Goal: Find specific page/section: Find specific page/section

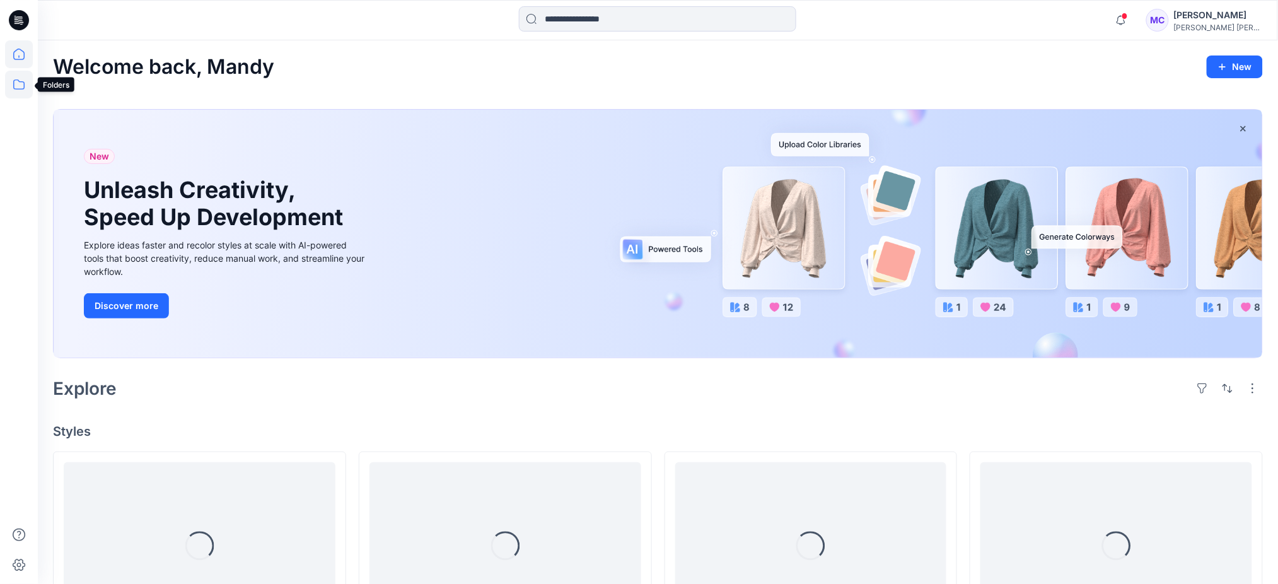
click at [18, 88] on icon at bounding box center [19, 85] width 28 height 28
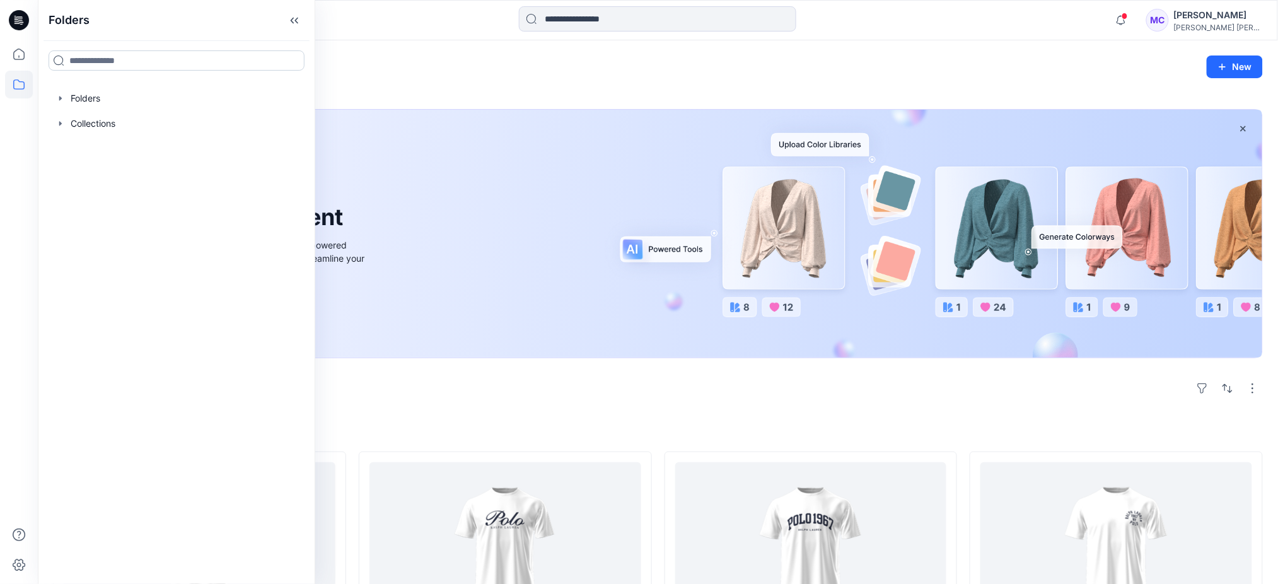
click at [91, 57] on input at bounding box center [177, 60] width 256 height 20
type input "*********"
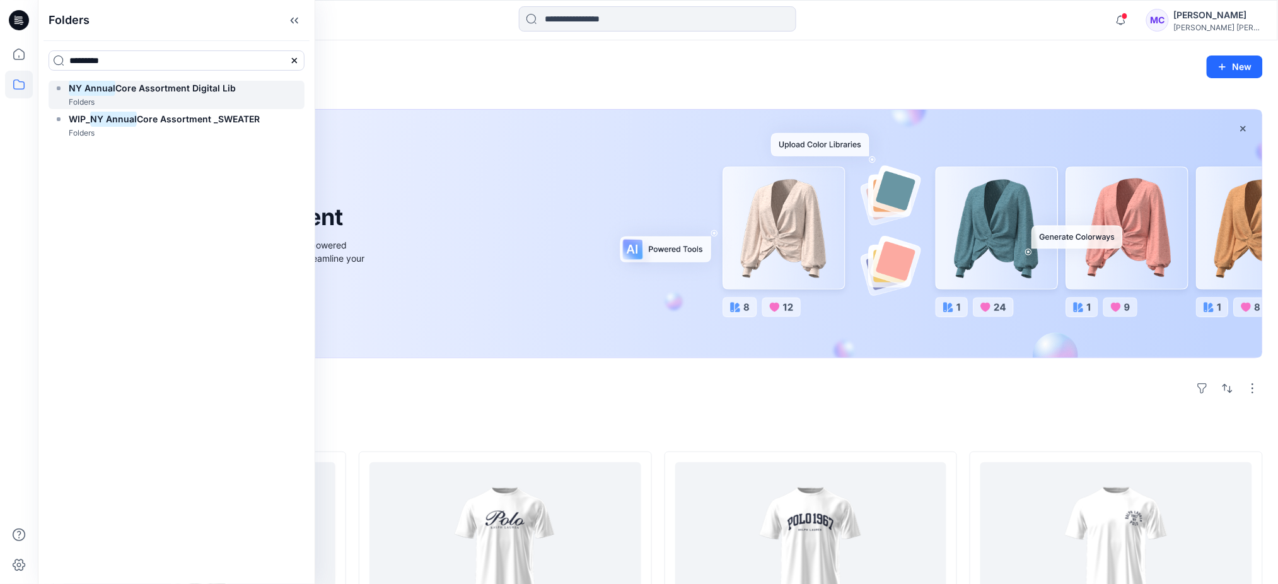
click at [165, 88] on span "Core Assortment Digital Lib" at bounding box center [175, 88] width 120 height 11
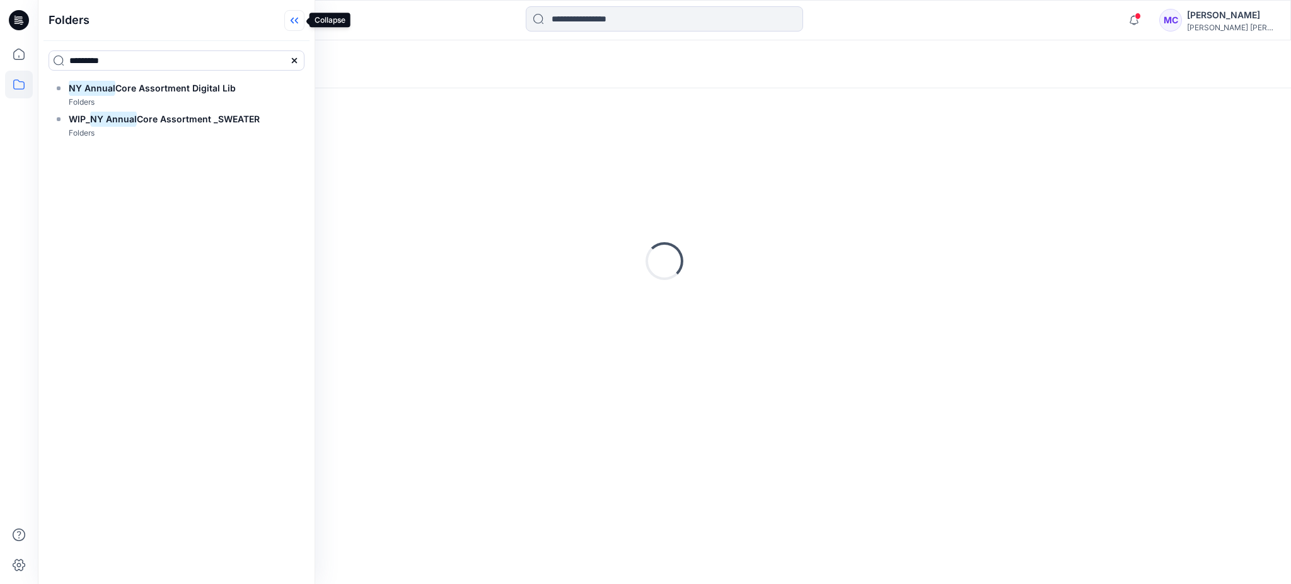
click at [298, 26] on icon at bounding box center [294, 20] width 20 height 21
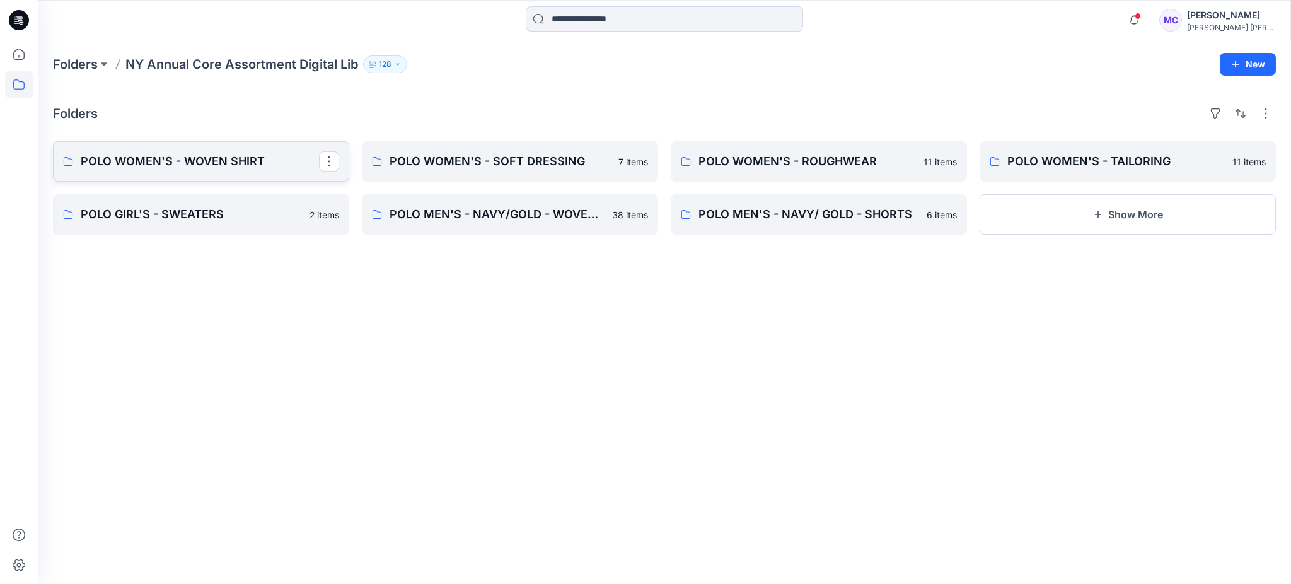
click at [197, 155] on p "POLO WOMEN'S - WOVEN SHIRT" at bounding box center [200, 162] width 238 height 18
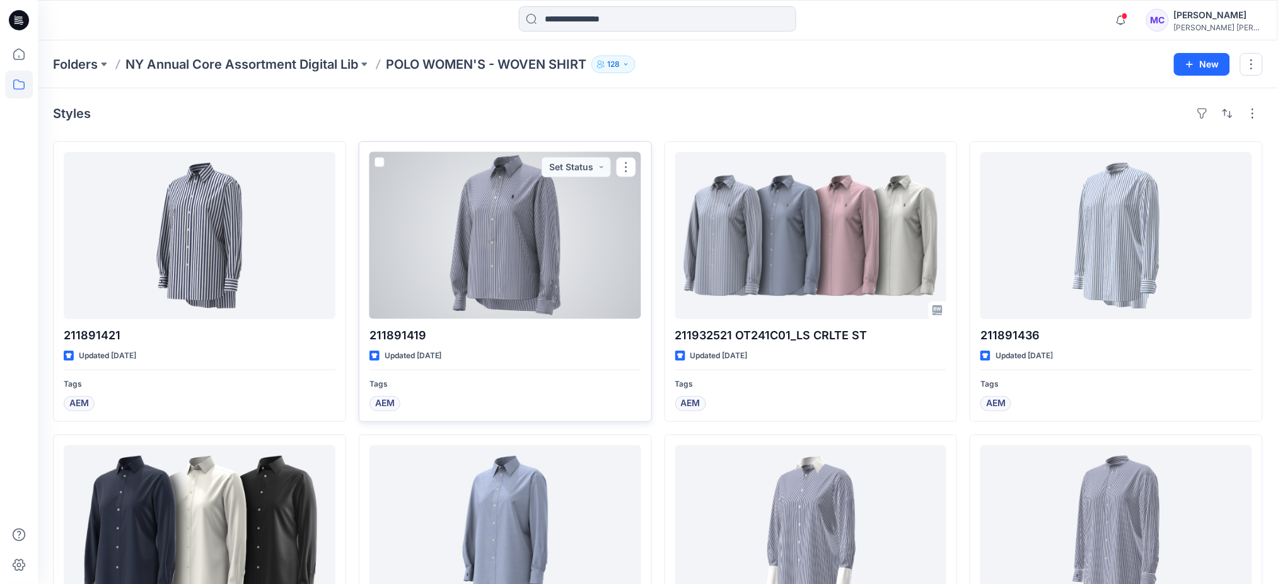
click at [489, 288] on div at bounding box center [505, 235] width 272 height 167
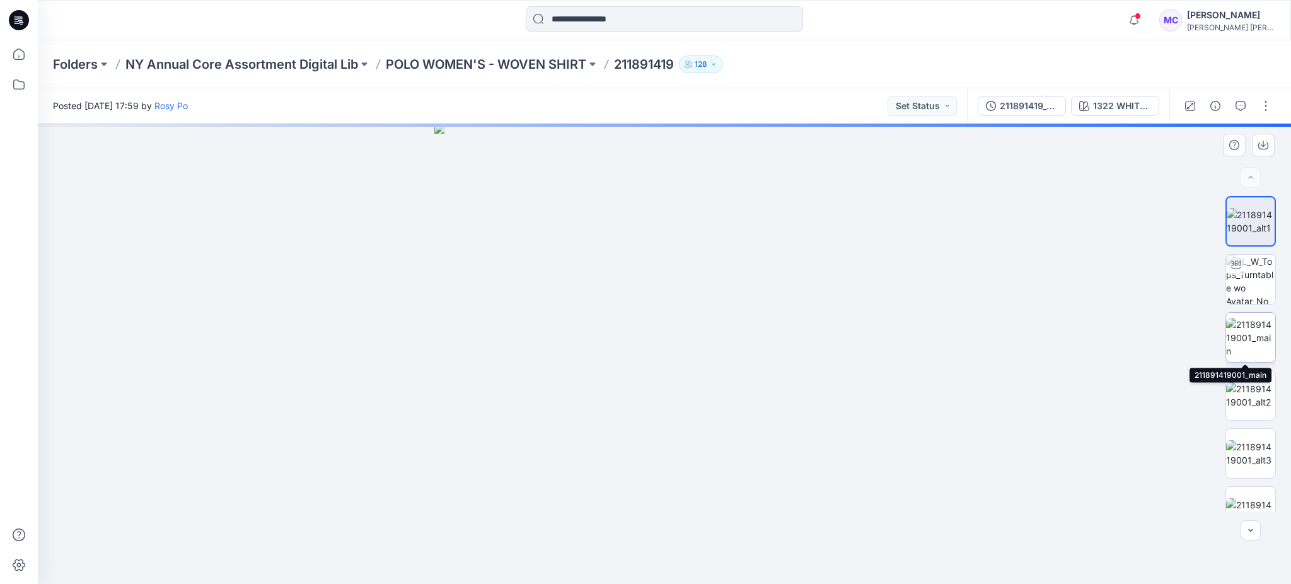
click at [1249, 321] on img at bounding box center [1250, 338] width 49 height 40
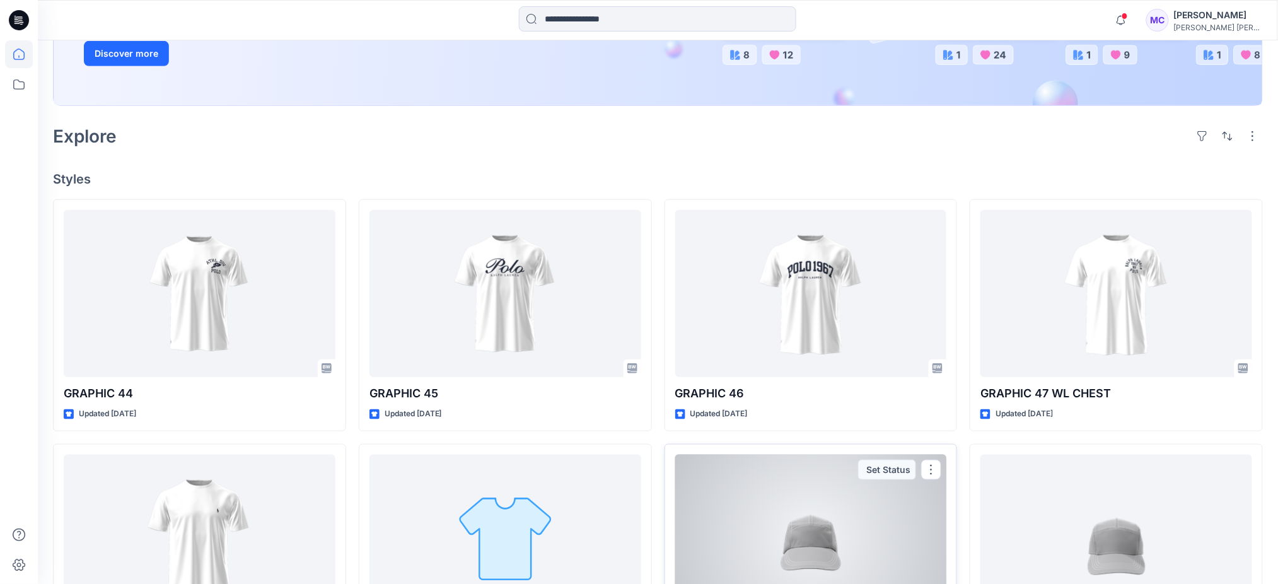
scroll to position [336, 0]
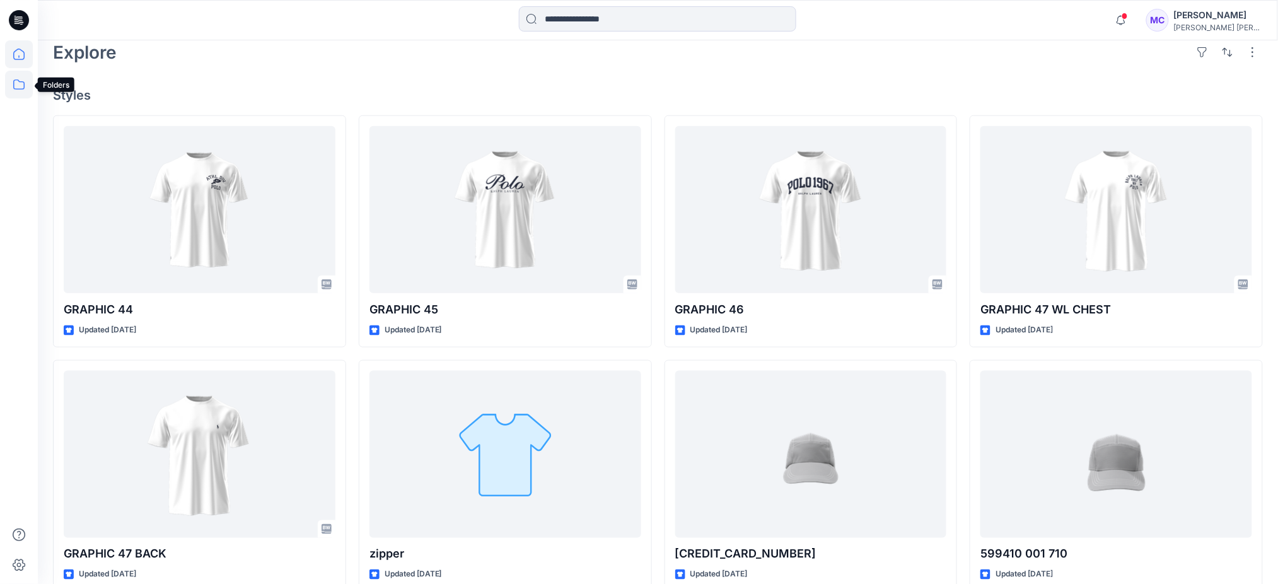
click at [21, 86] on icon at bounding box center [19, 85] width 28 height 28
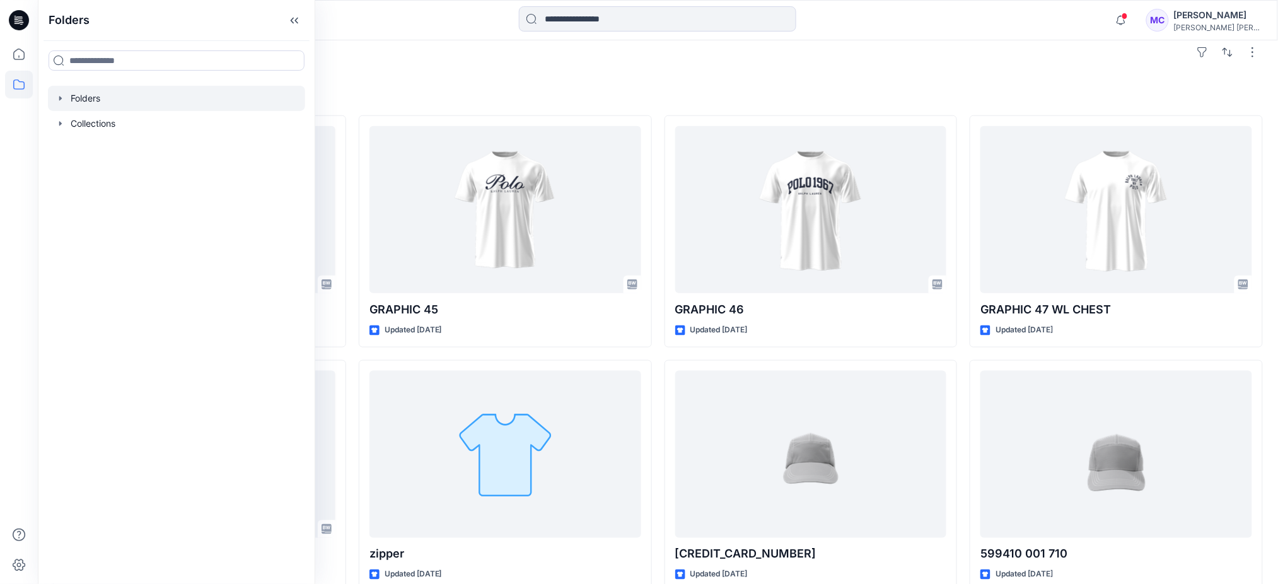
click at [66, 102] on div at bounding box center [176, 98] width 257 height 25
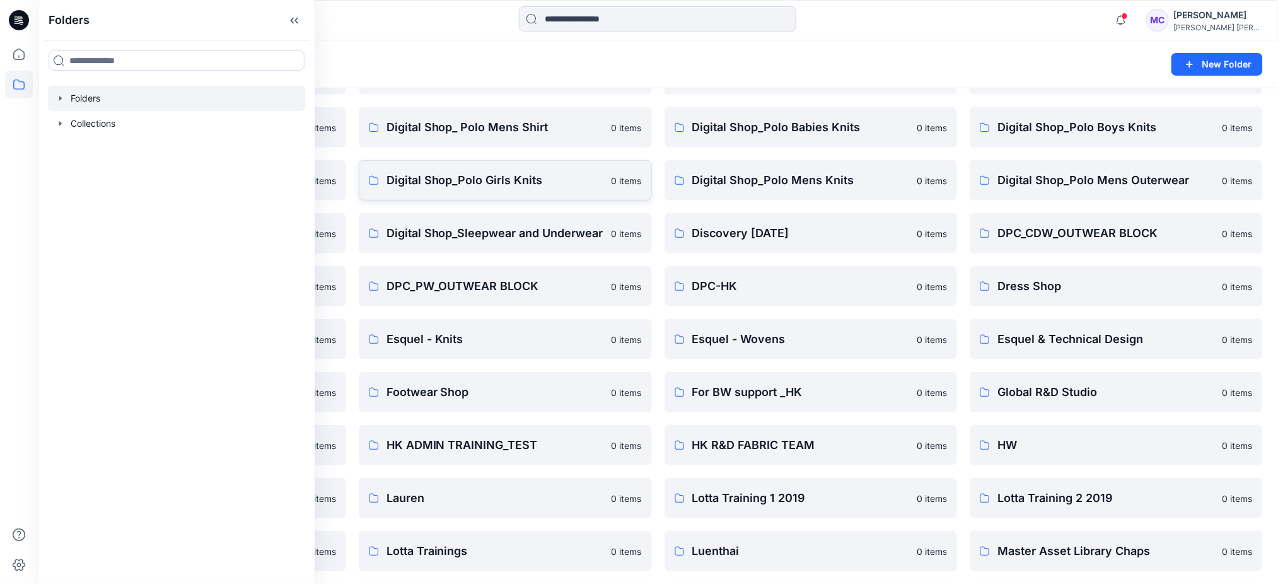
scroll to position [118, 0]
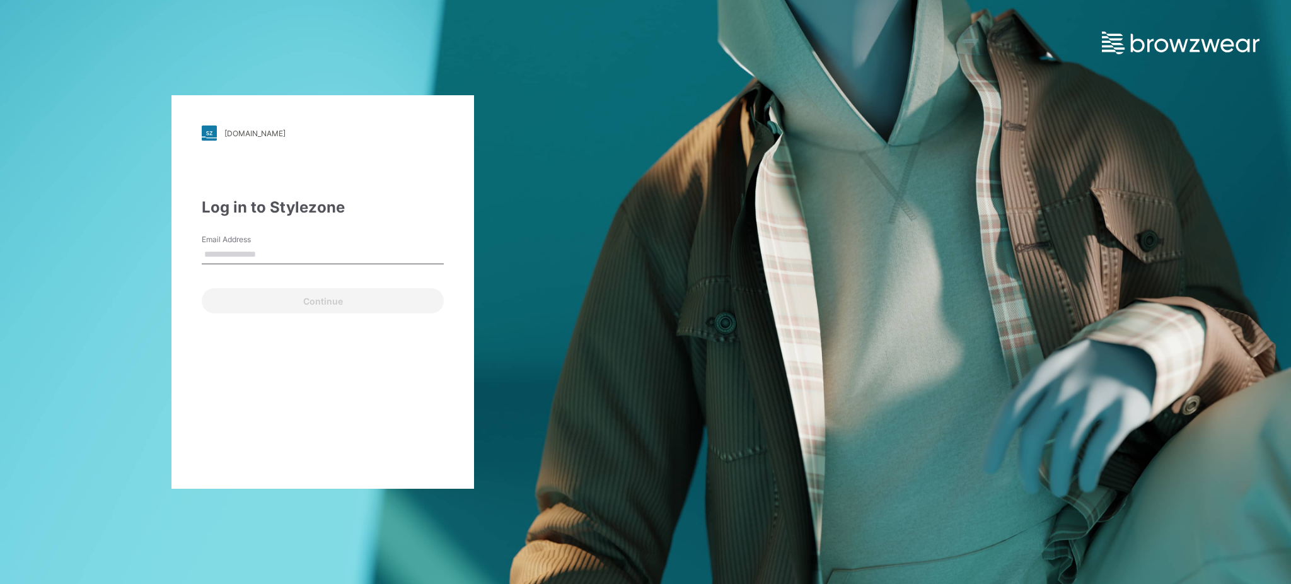
type input "**********"
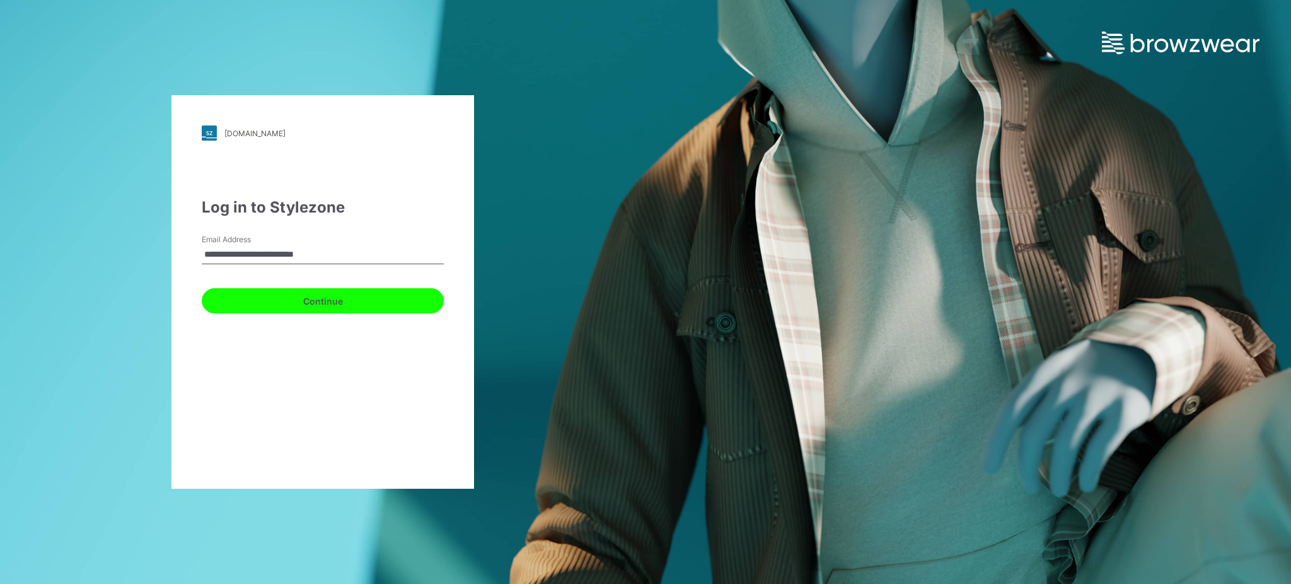
click at [390, 302] on button "Continue" at bounding box center [323, 300] width 242 height 25
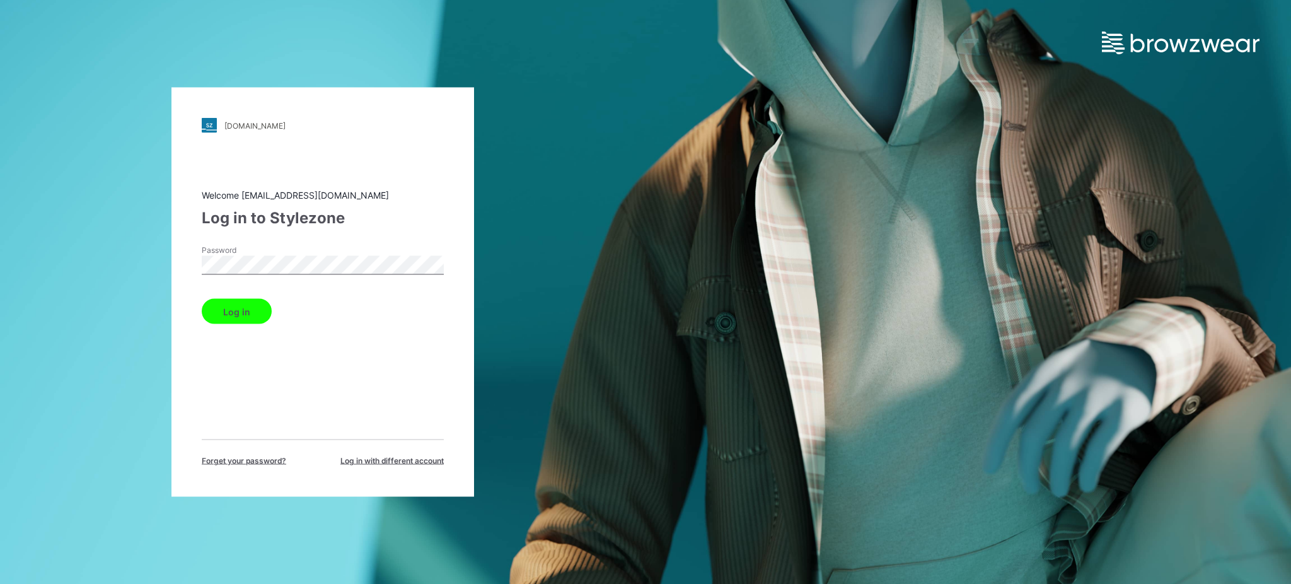
click at [238, 315] on button "Log in" at bounding box center [237, 311] width 70 height 25
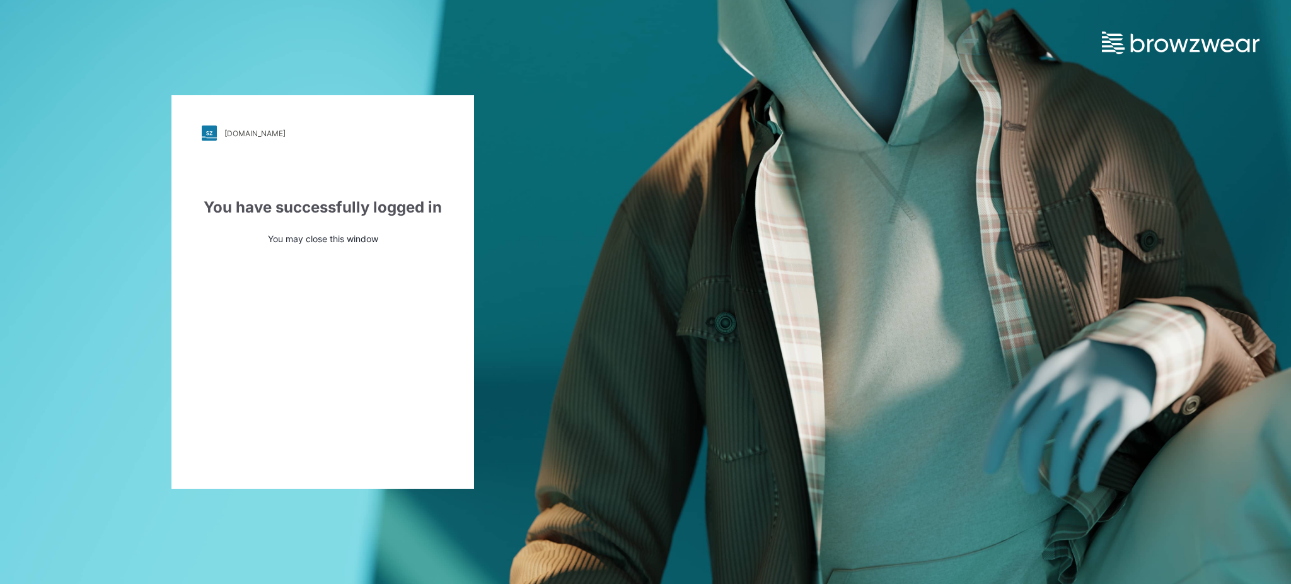
click at [541, 325] on div "ralphlauren.stylezone.com Loading... You have successfully logged in You may cl…" at bounding box center [322, 292] width 645 height 584
